Goal: Browse casually

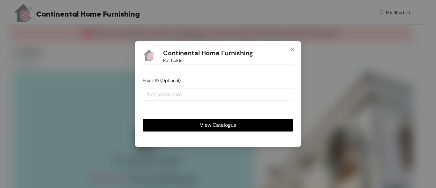
click at [228, 125] on span "View Catalogue" at bounding box center [218, 125] width 37 height 8
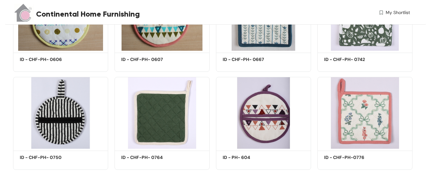
scroll to position [425, 0]
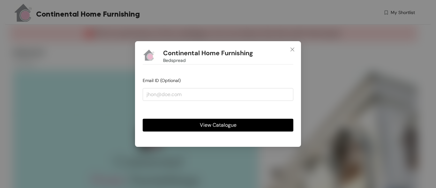
click at [244, 126] on button "View Catalogue" at bounding box center [218, 125] width 151 height 13
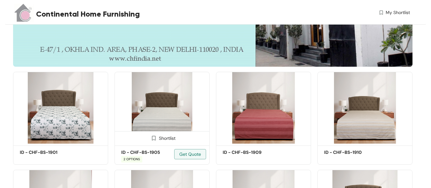
scroll to position [223, 0]
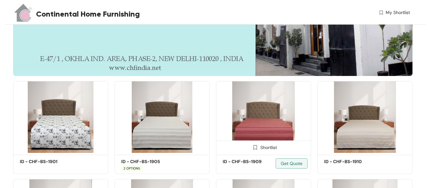
click at [267, 120] on img at bounding box center [263, 117] width 95 height 72
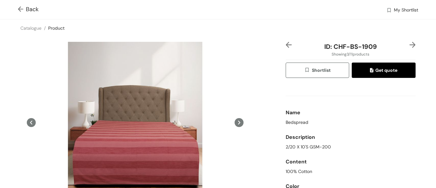
click at [238, 122] on icon at bounding box center [239, 123] width 2 height 4
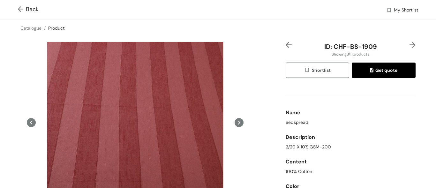
click at [23, 8] on img at bounding box center [22, 9] width 8 height 7
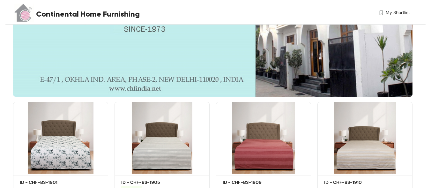
scroll to position [223, 0]
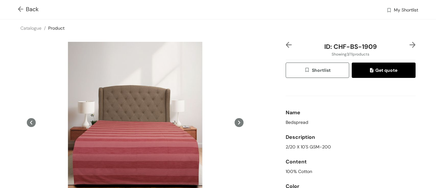
click at [22, 11] on img at bounding box center [22, 9] width 8 height 7
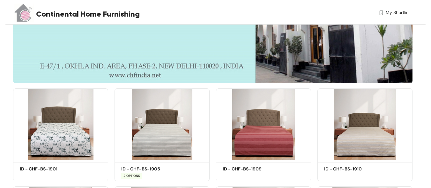
scroll to position [223, 0]
